Goal: Task Accomplishment & Management: Use online tool/utility

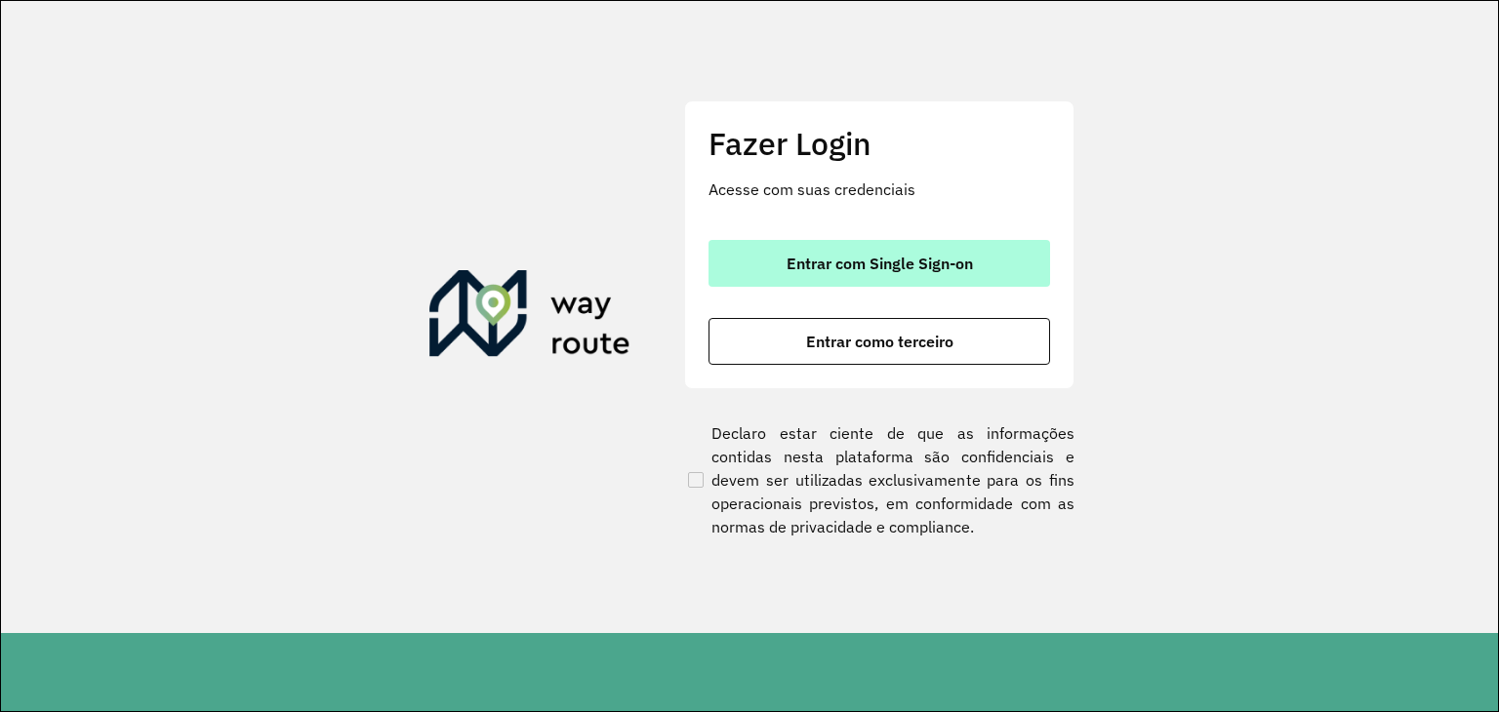
click at [908, 262] on span "Entrar com Single Sign-on" at bounding box center [880, 264] width 186 height 16
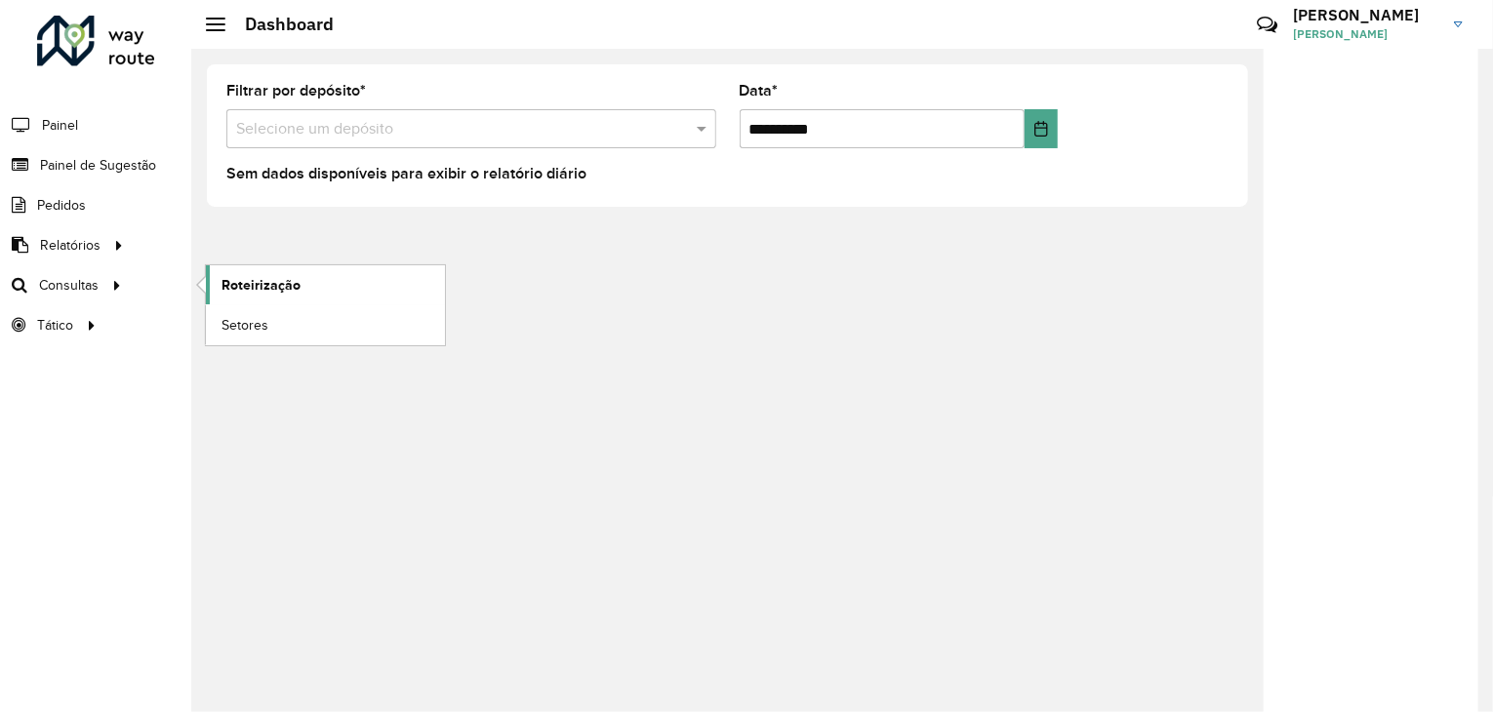
click at [250, 275] on span "Roteirização" at bounding box center [261, 285] width 79 height 20
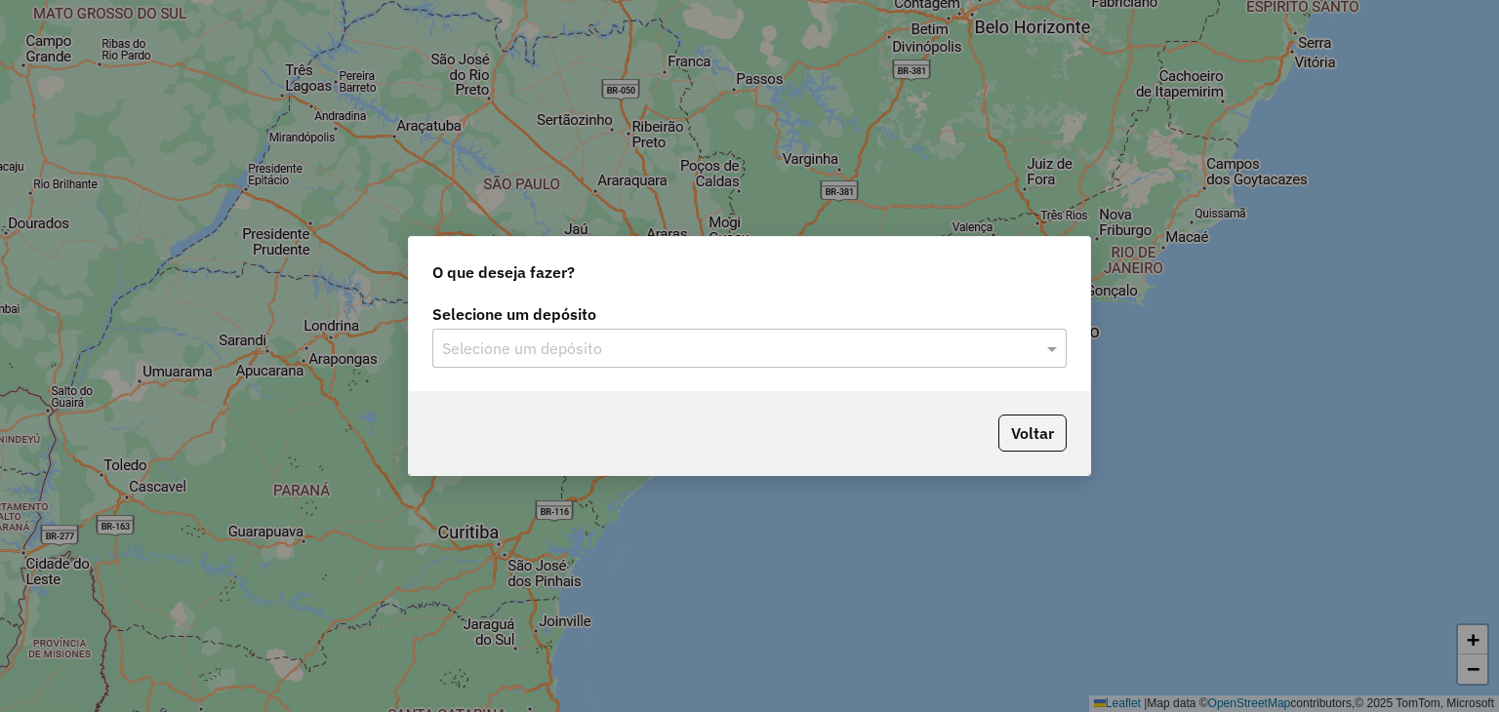
click at [672, 345] on input "text" at bounding box center [730, 349] width 576 height 23
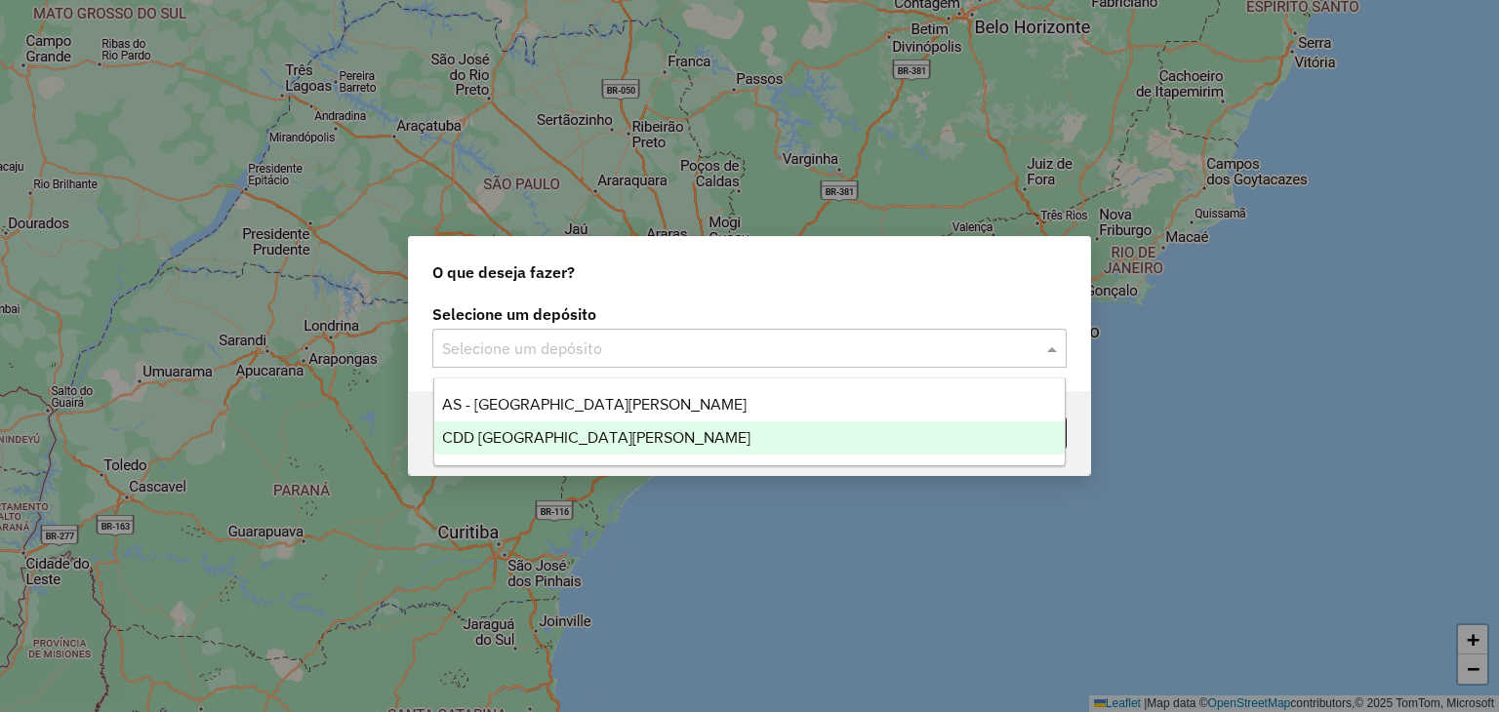
click at [617, 430] on div "CDD [GEOGRAPHIC_DATA][PERSON_NAME]" at bounding box center [749, 438] width 631 height 33
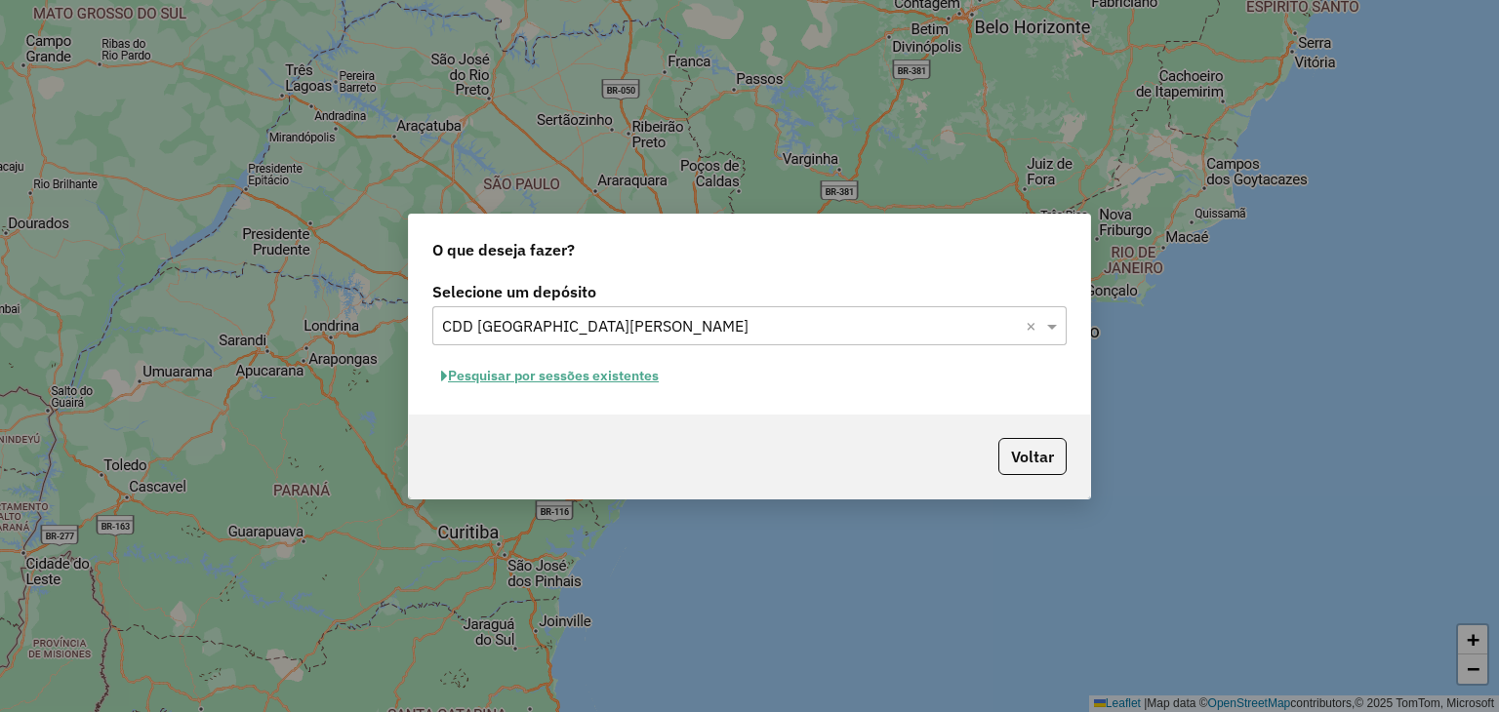
click at [550, 377] on button "Pesquisar por sessões existentes" at bounding box center [549, 376] width 235 height 30
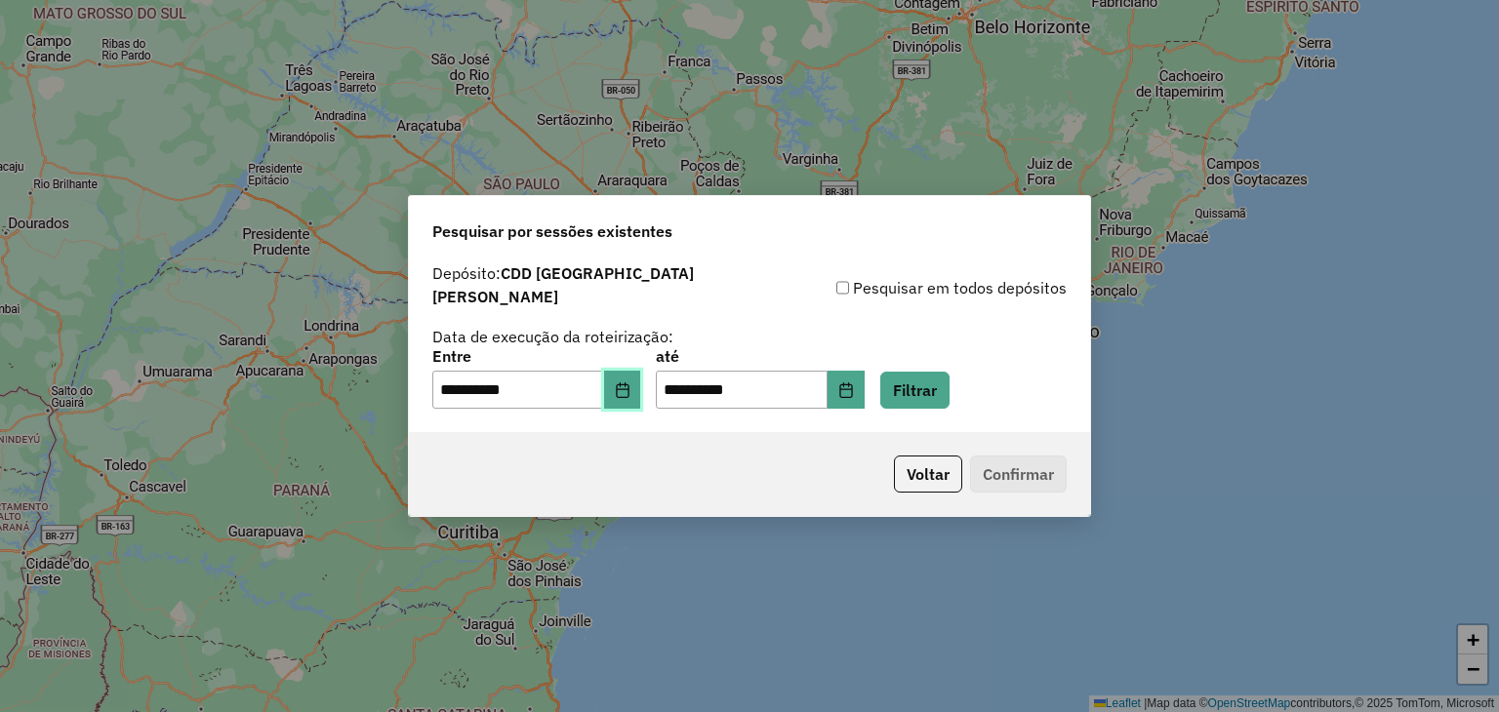
click at [630, 383] on icon "Choose Date" at bounding box center [623, 391] width 16 height 16
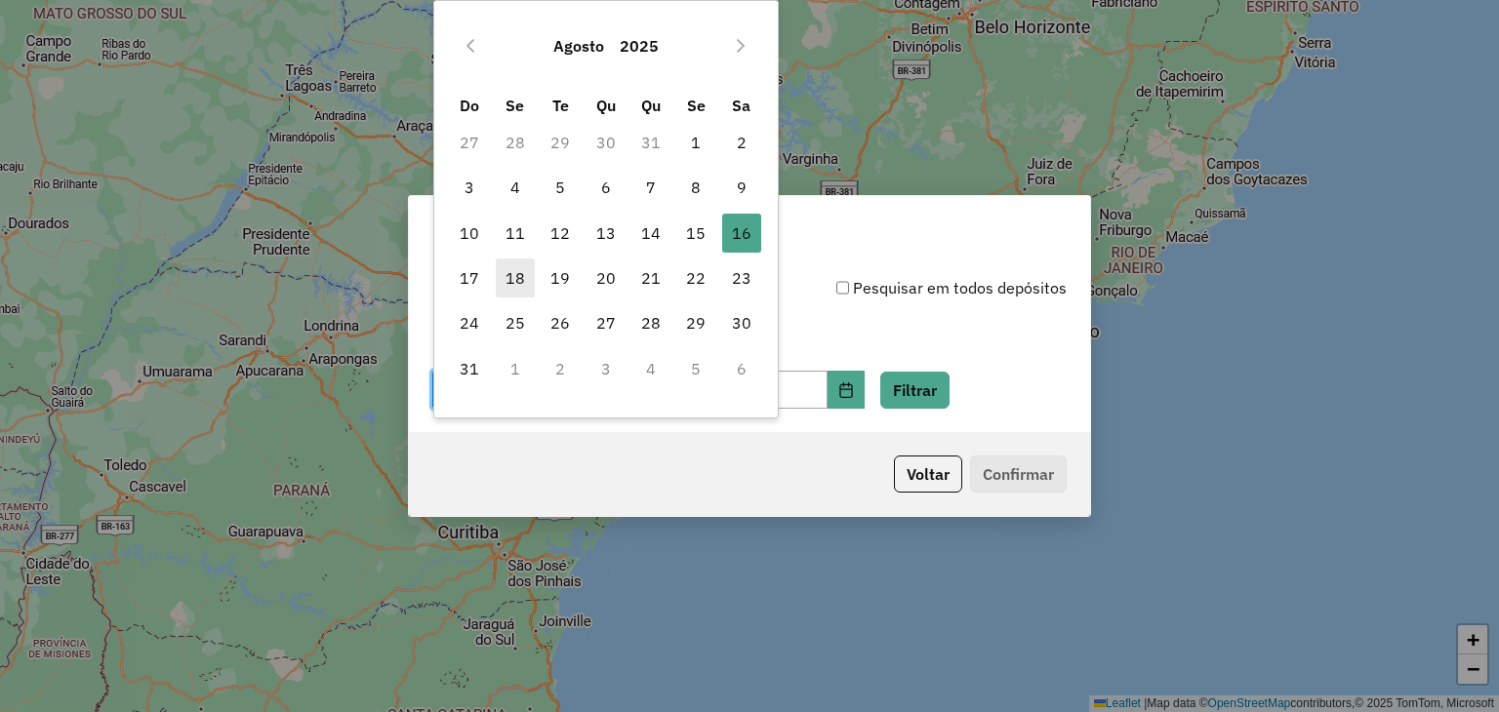
click at [507, 279] on span "18" at bounding box center [515, 278] width 39 height 39
type input "**********"
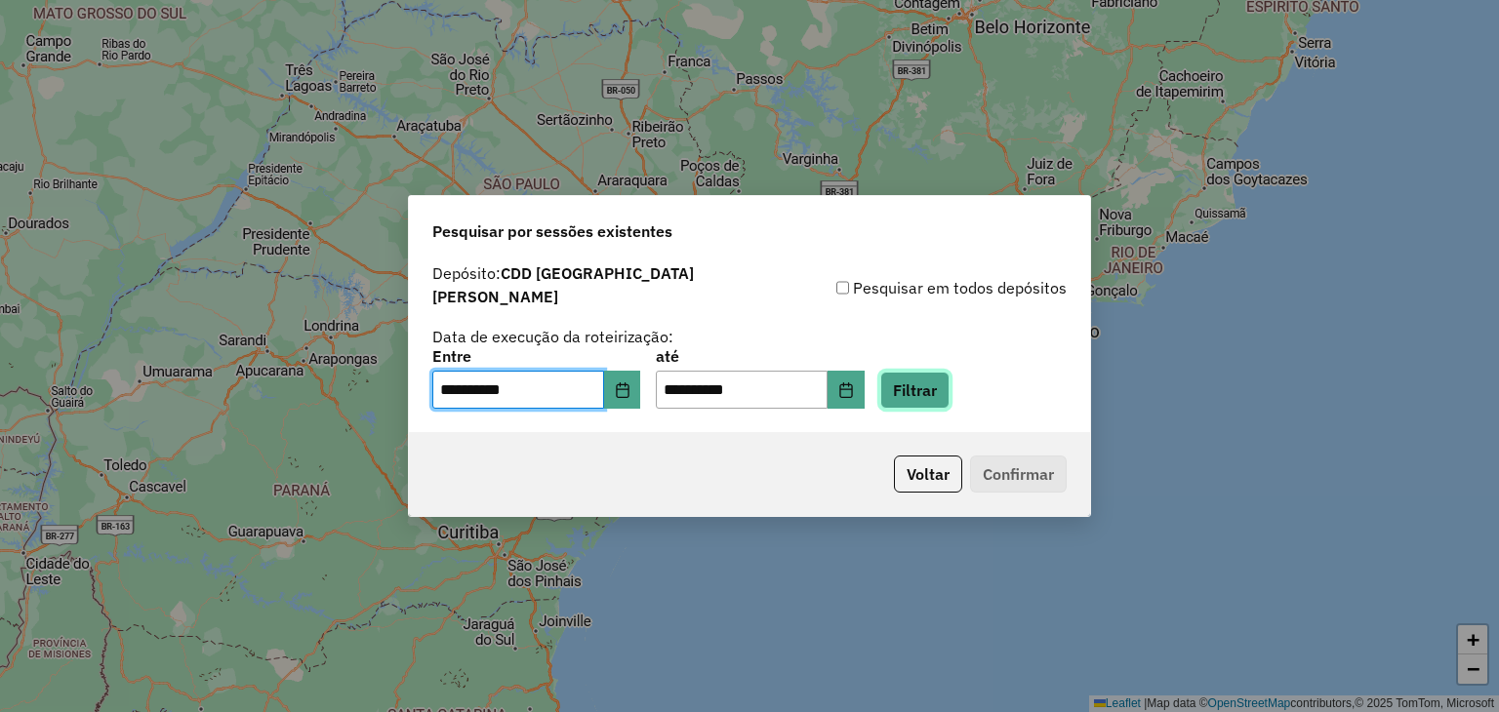
click at [949, 382] on button "Filtrar" at bounding box center [914, 390] width 69 height 37
